Goal: Find specific page/section: Find specific page/section

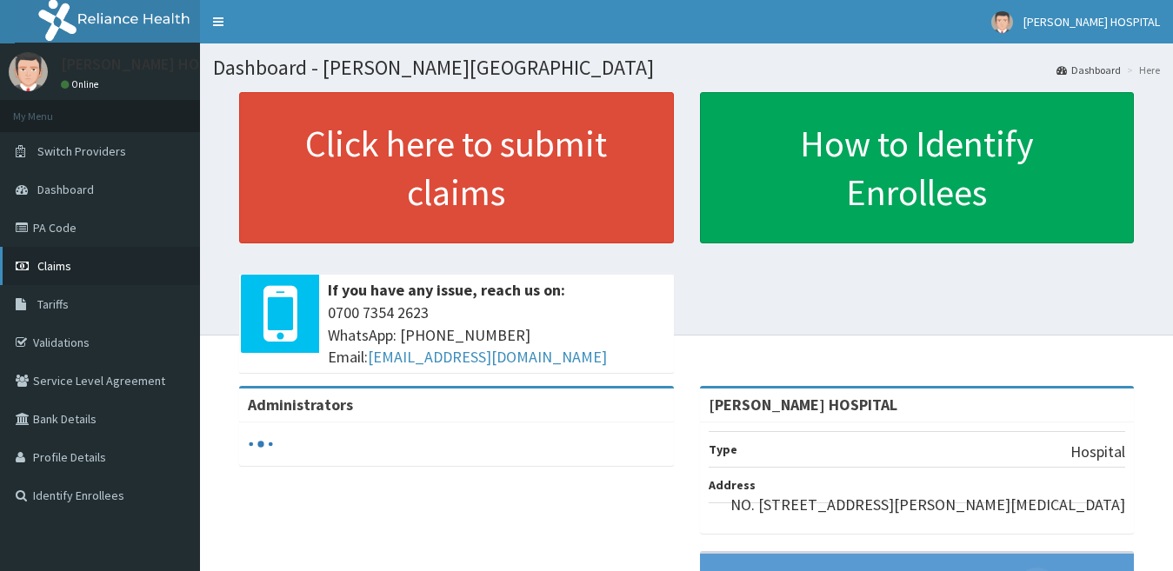
click at [69, 257] on link "Claims" at bounding box center [100, 266] width 200 height 38
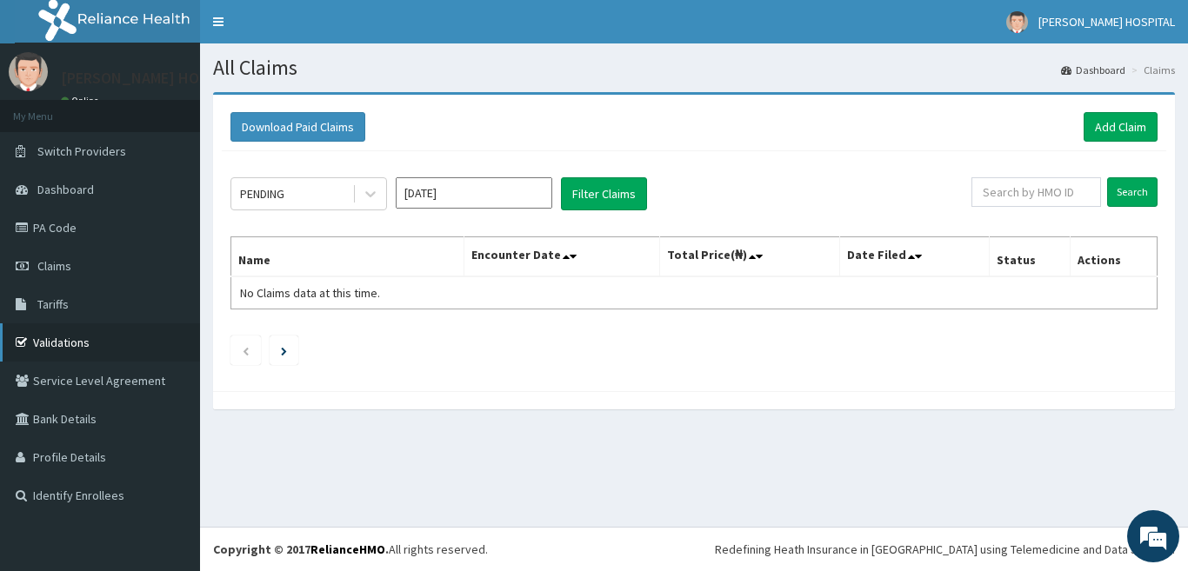
click at [63, 351] on link "Validations" at bounding box center [100, 343] width 200 height 38
